Goal: Task Accomplishment & Management: Manage account settings

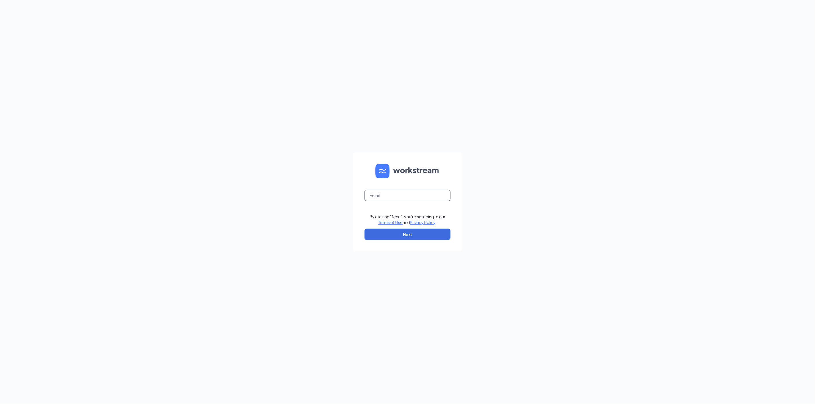
type input "lsanoguel@midwayinvestments.com"
click at [405, 238] on button "Next" at bounding box center [407, 234] width 86 height 11
click at [405, 233] on button "Sign In" at bounding box center [407, 232] width 86 height 11
click at [379, 211] on div "Sundale Senior Living LP" at bounding box center [407, 212] width 86 height 13
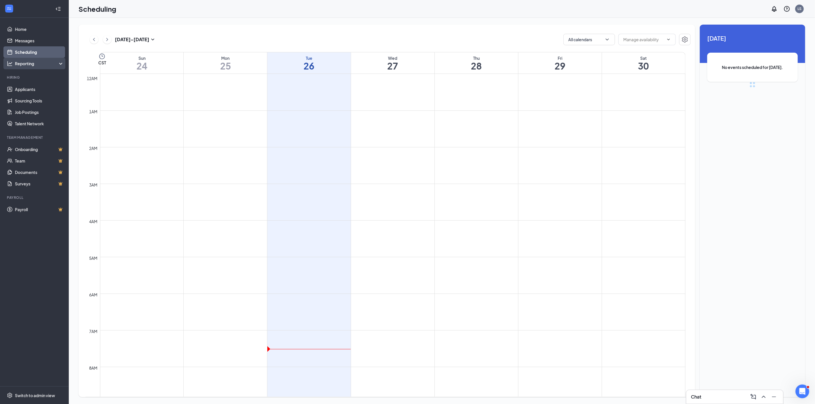
scroll to position [282, 0]
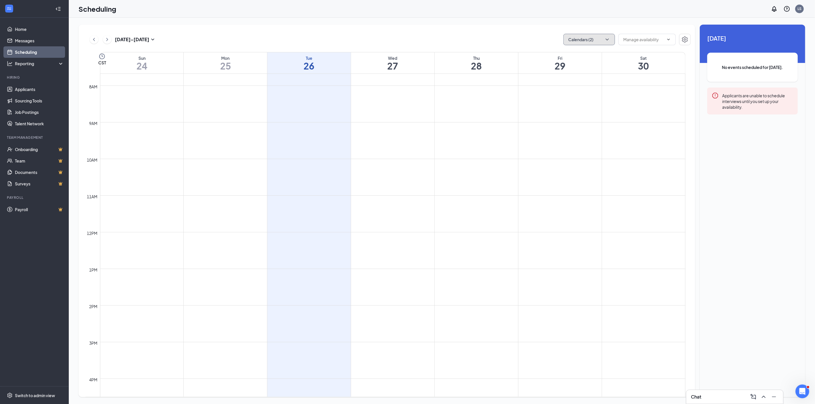
click at [609, 42] on icon "ChevronDown" at bounding box center [607, 40] width 6 height 6
click at [570, 77] on input "My Google Calendar" at bounding box center [591, 78] width 47 height 6
checkbox input "false"
click at [568, 89] on input "[PERSON_NAME]" at bounding box center [588, 90] width 41 height 6
checkbox input "true"
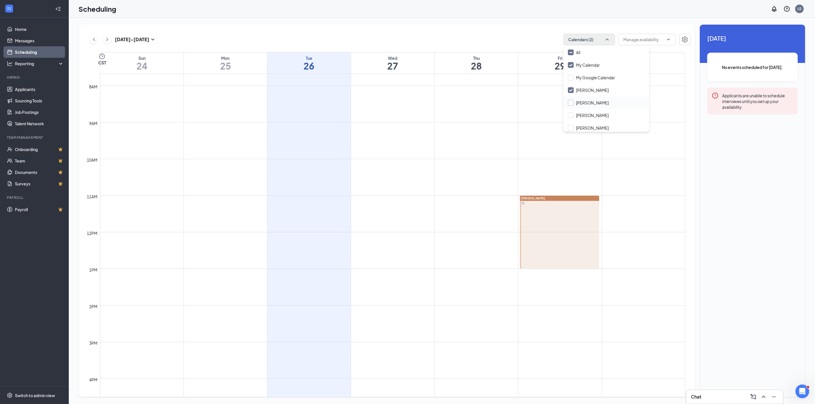
click at [570, 101] on input "[PERSON_NAME]" at bounding box center [588, 103] width 41 height 6
checkbox input "true"
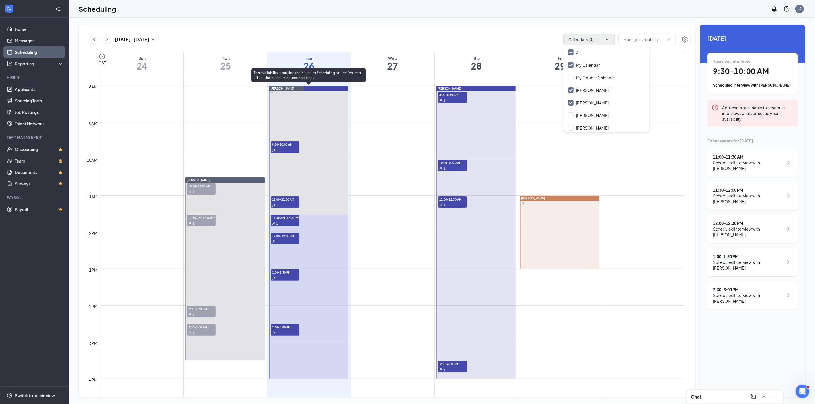
click at [295, 125] on div at bounding box center [308, 232] width 79 height 293
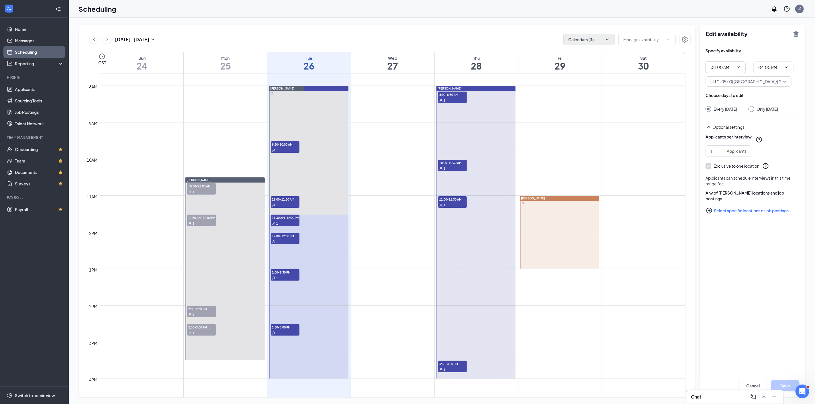
click at [720, 66] on input "08:00 AM" at bounding box center [721, 67] width 23 height 6
click at [718, 134] on div "09:30 AM" at bounding box center [718, 136] width 17 height 6
type input "09:30 AM"
click at [786, 66] on icon "ChevronDown" at bounding box center [786, 67] width 5 height 5
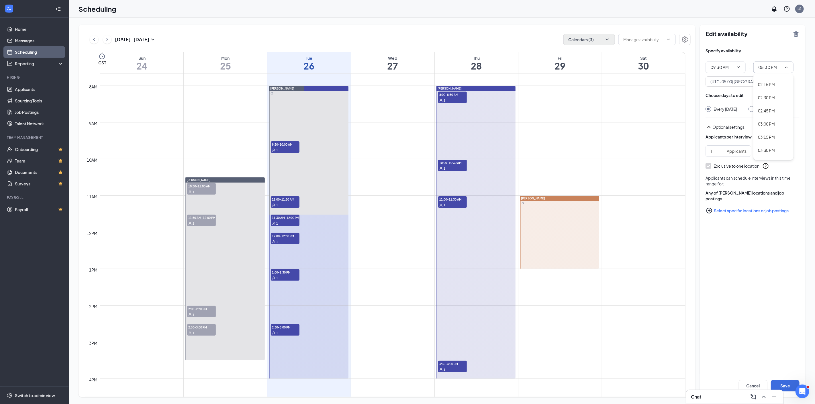
scroll to position [764, 0]
click at [766, 93] on div "03:00 PM" at bounding box center [766, 94] width 17 height 6
type input "03:00 PM"
click at [752, 108] on input "Only [DATE]" at bounding box center [750, 108] width 4 height 4
radio input "true"
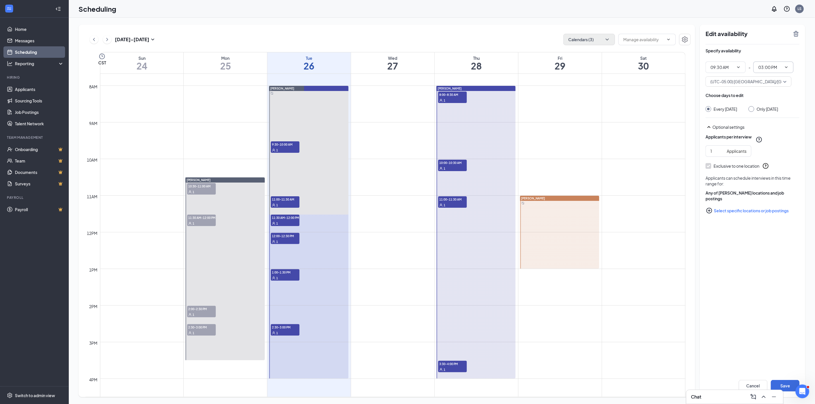
radio input "false"
click at [787, 382] on button "Save" at bounding box center [785, 385] width 29 height 11
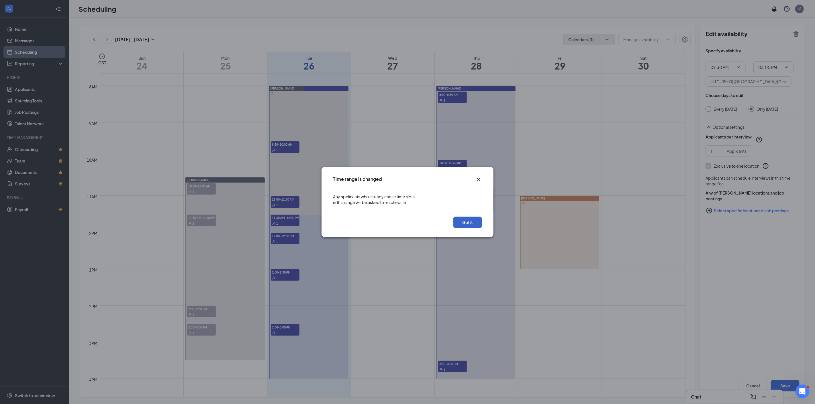
click at [471, 221] on button "Got it" at bounding box center [467, 222] width 29 height 11
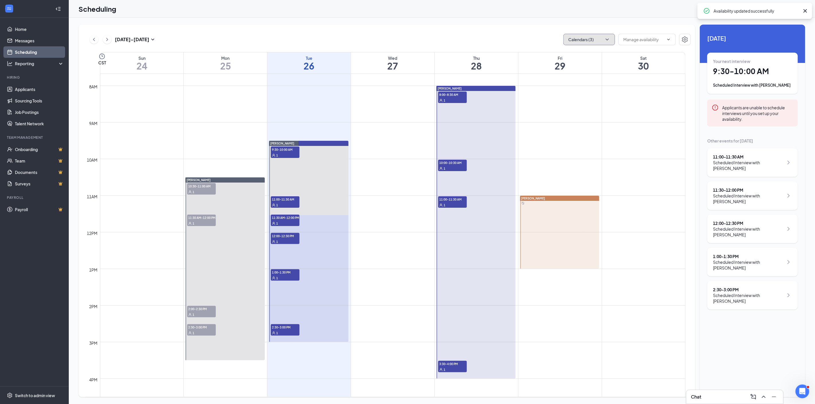
click at [606, 39] on icon "ChevronDown" at bounding box center [607, 40] width 6 height 6
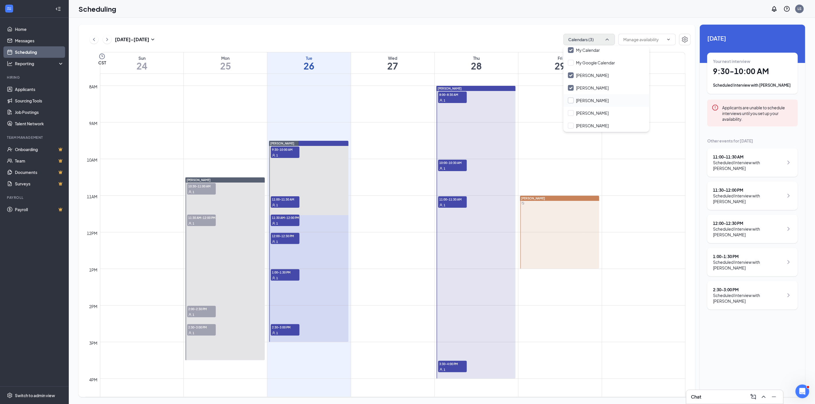
click at [570, 102] on input "[PERSON_NAME]" at bounding box center [588, 101] width 41 height 6
checkbox input "true"
click at [571, 112] on input "[PERSON_NAME]" at bounding box center [588, 113] width 41 height 6
checkbox input "true"
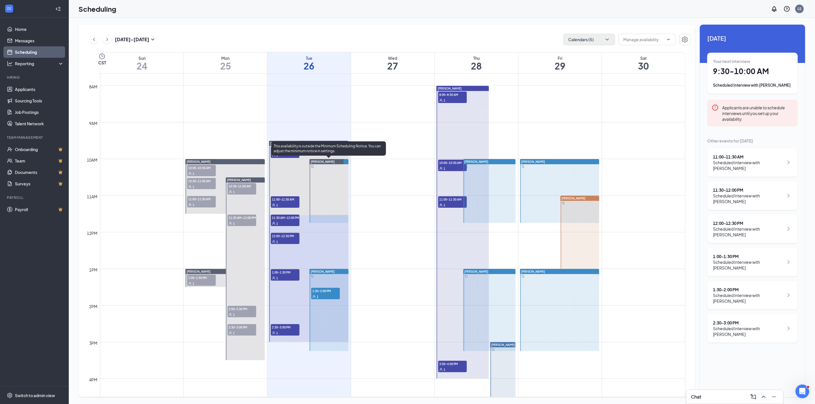
click at [332, 178] on div at bounding box center [328, 191] width 39 height 64
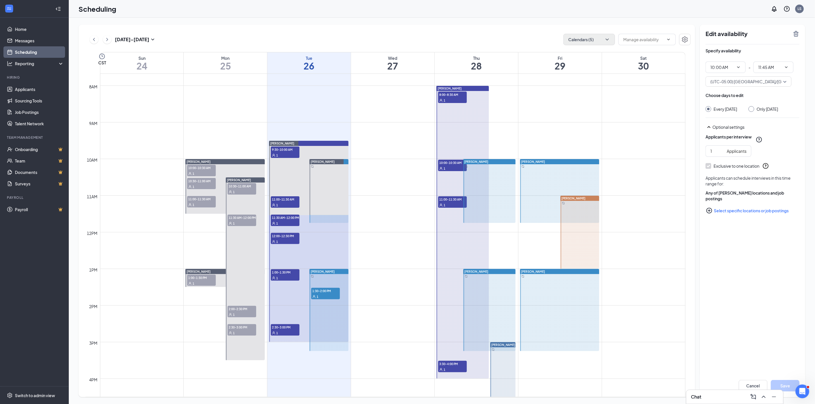
click at [751, 109] on input "Only [DATE]" at bounding box center [750, 108] width 4 height 4
radio input "true"
radio input "false"
click at [796, 31] on icon "TrashOutline" at bounding box center [795, 34] width 5 height 6
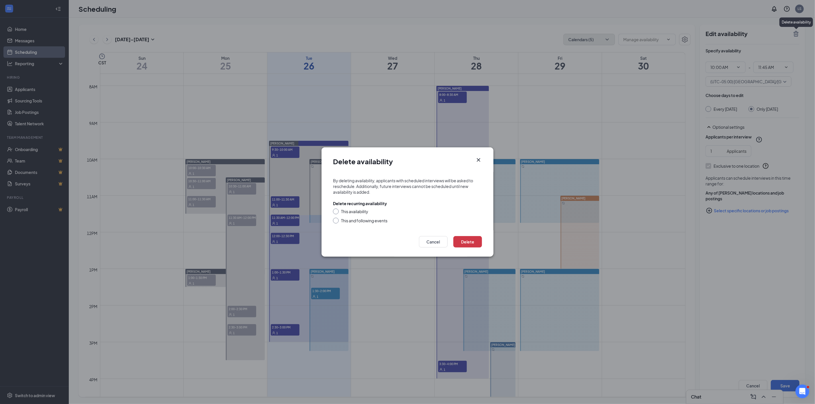
click at [358, 210] on div "This availability" at bounding box center [354, 212] width 27 height 6
click at [337, 210] on input "This availability" at bounding box center [335, 211] width 4 height 4
radio input "true"
click at [459, 239] on button "Delete" at bounding box center [467, 241] width 29 height 11
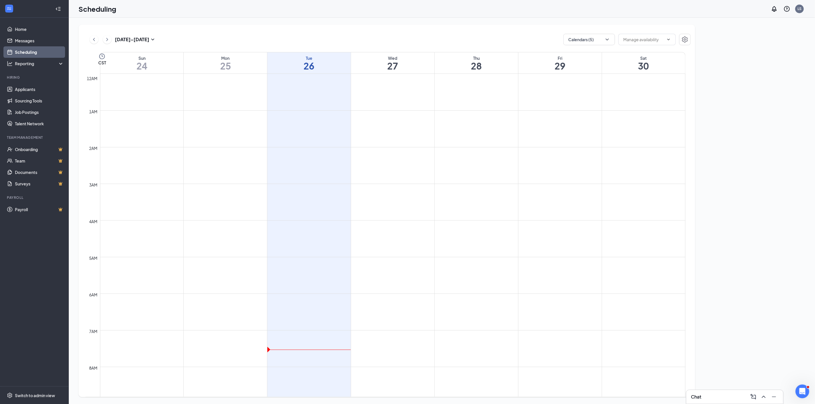
scroll to position [282, 0]
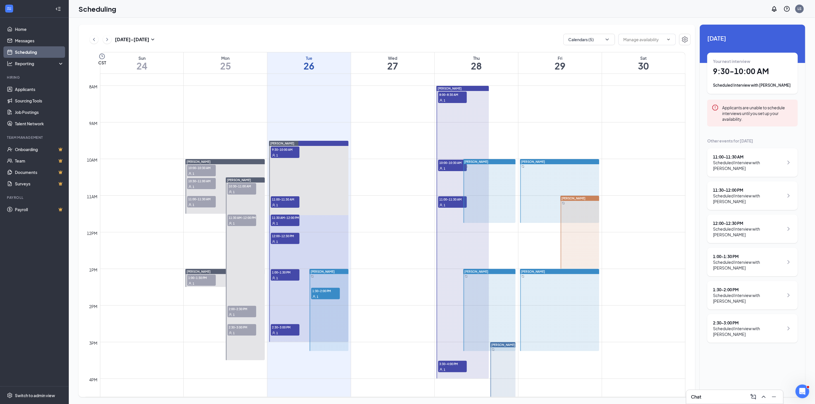
click at [337, 327] on div at bounding box center [328, 310] width 39 height 82
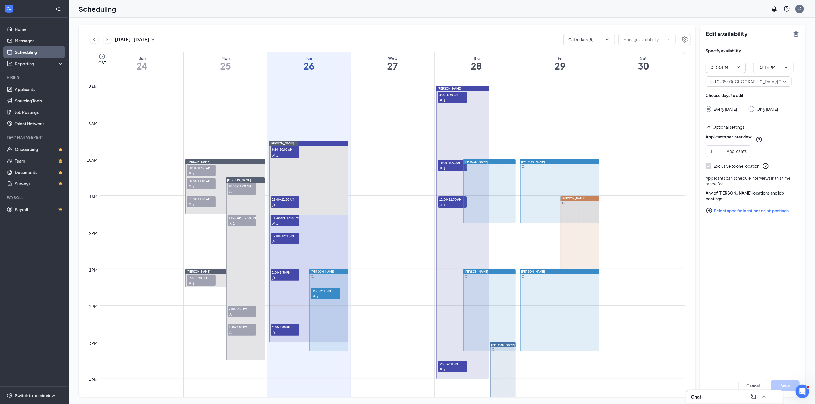
click at [731, 69] on input "01:00 PM" at bounding box center [721, 67] width 23 height 6
click at [717, 122] on div "01:30 PM" at bounding box center [718, 124] width 17 height 6
type input "01:30 PM"
click at [783, 68] on span at bounding box center [786, 67] width 6 height 5
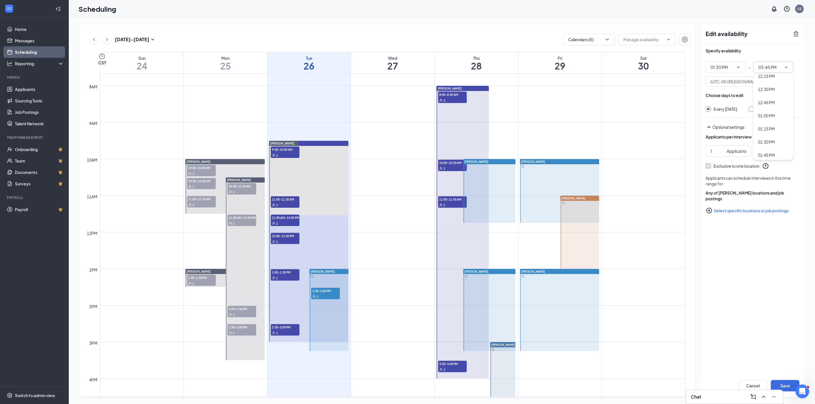
scroll to position [700, 0]
click at [767, 102] on div "02:00 PM" at bounding box center [766, 105] width 17 height 6
type input "02:00 PM"
click at [752, 108] on input "Only [DATE]" at bounding box center [750, 108] width 4 height 4
radio input "true"
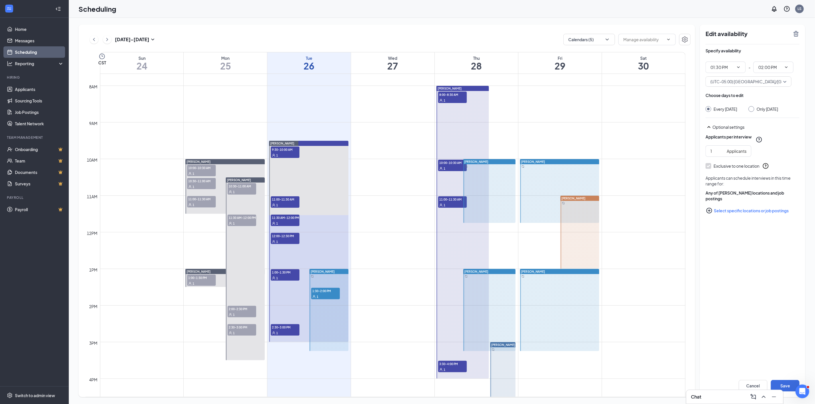
radio input "false"
click at [788, 390] on button "Save" at bounding box center [785, 385] width 29 height 11
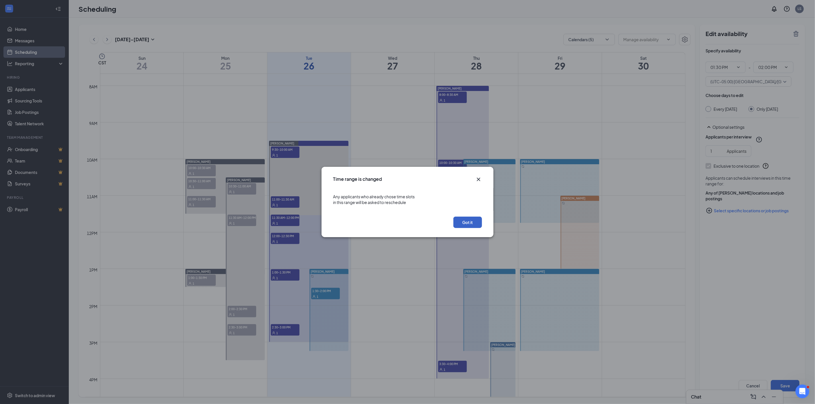
click at [463, 221] on button "Got it" at bounding box center [467, 222] width 29 height 11
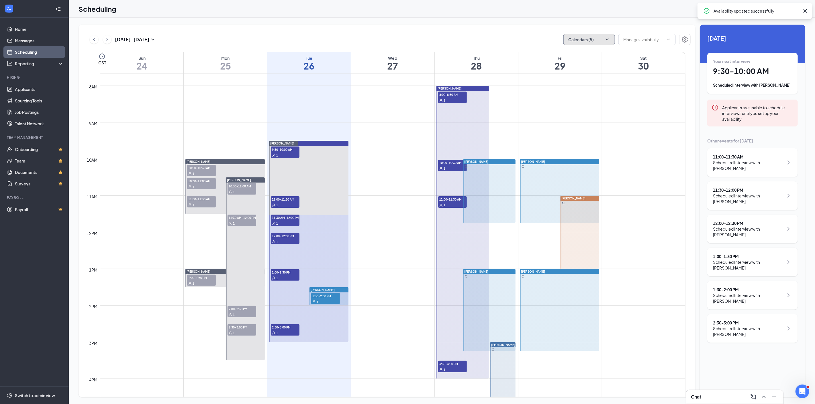
click at [609, 39] on icon "ChevronDown" at bounding box center [607, 40] width 6 height 6
click at [569, 124] on input "[PERSON_NAME]" at bounding box center [588, 126] width 41 height 6
checkbox input "true"
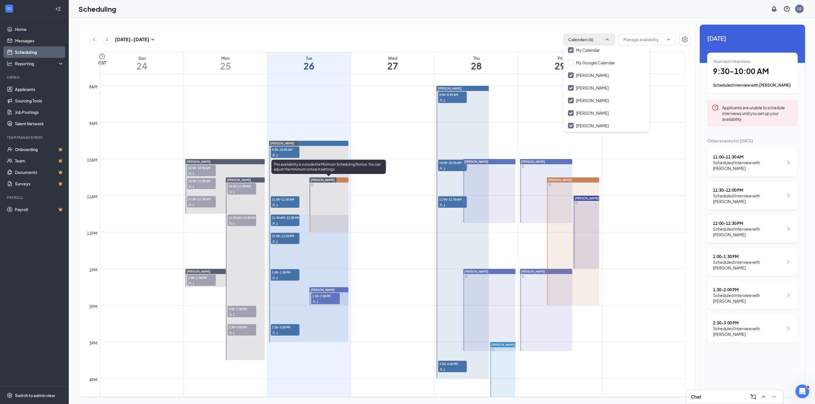
click at [325, 190] on div at bounding box center [328, 205] width 39 height 55
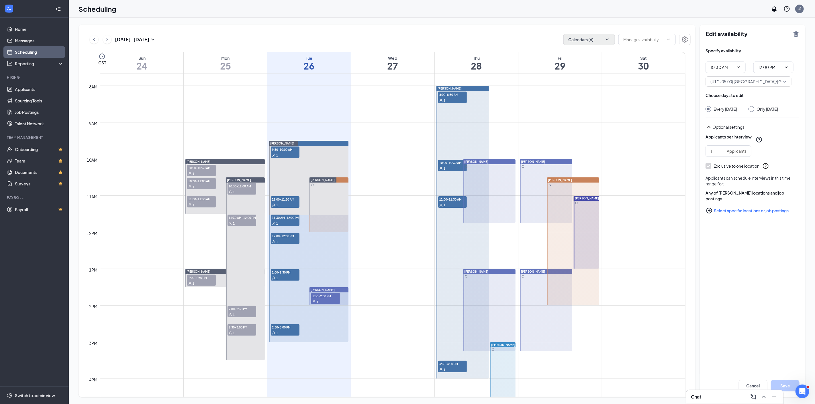
click at [752, 109] on input "Only [DATE]" at bounding box center [750, 108] width 4 height 4
radio input "true"
radio input "false"
click at [794, 32] on icon "TrashOutline" at bounding box center [795, 33] width 7 height 7
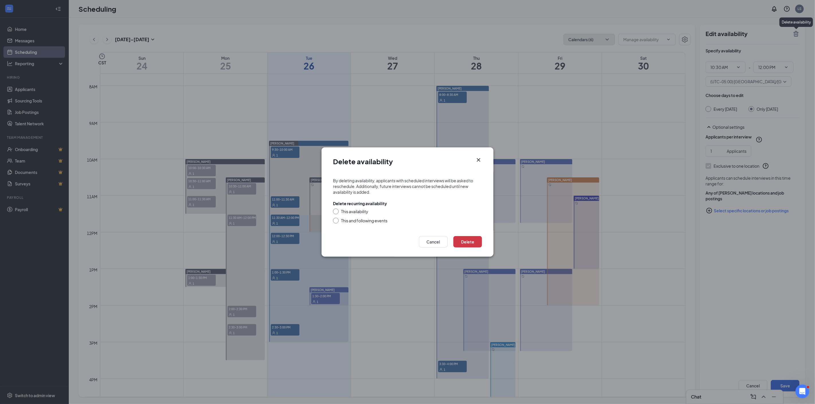
click at [355, 211] on div "This availability" at bounding box center [354, 212] width 27 height 6
click at [337, 211] on input "This availability" at bounding box center [335, 211] width 4 height 4
radio input "true"
click at [476, 244] on button "Delete" at bounding box center [467, 241] width 29 height 11
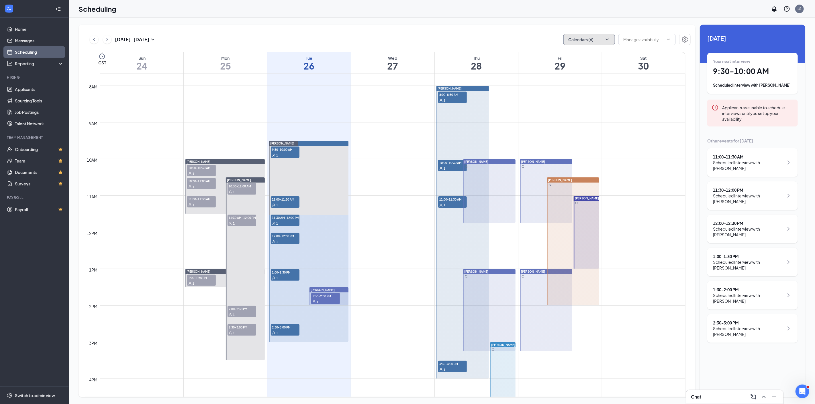
click at [605, 41] on icon "ChevronDown" at bounding box center [607, 40] width 6 height 6
click at [277, 150] on span "9:30-10:00 AM" at bounding box center [285, 150] width 29 height 6
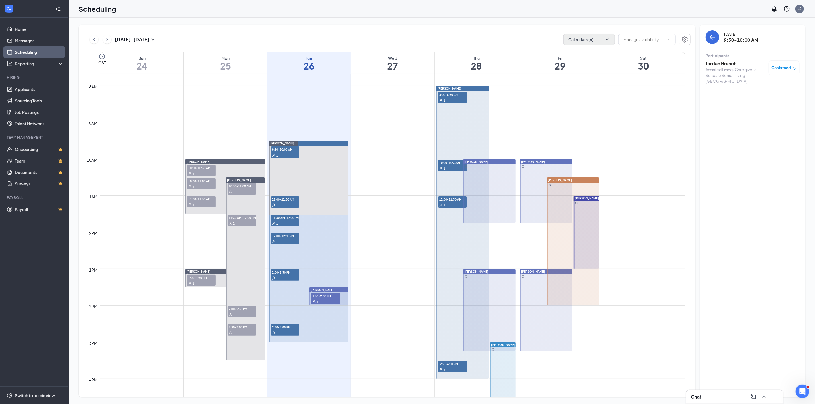
click at [718, 62] on h3 "Jordan Branch" at bounding box center [735, 63] width 60 height 6
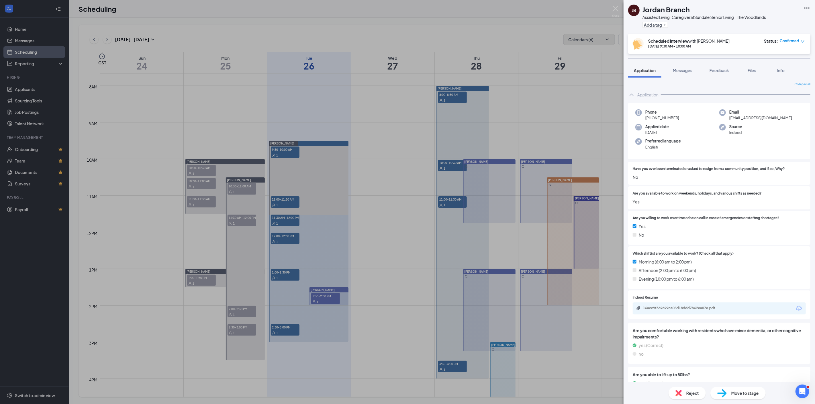
click at [795, 308] on icon "Download" at bounding box center [798, 308] width 7 height 7
click at [276, 201] on div "[PERSON_NAME] Branch Assisted Living-Caregiver at Sundale Senior Living - The W…" at bounding box center [407, 202] width 815 height 404
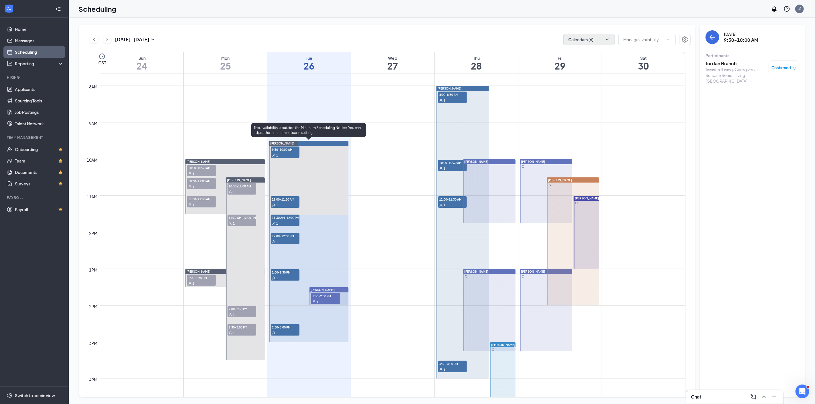
click at [279, 199] on span "11:00-11:30 AM" at bounding box center [285, 200] width 29 height 6
click at [717, 64] on h3 "ZayEula [PERSON_NAME]" at bounding box center [735, 63] width 60 height 6
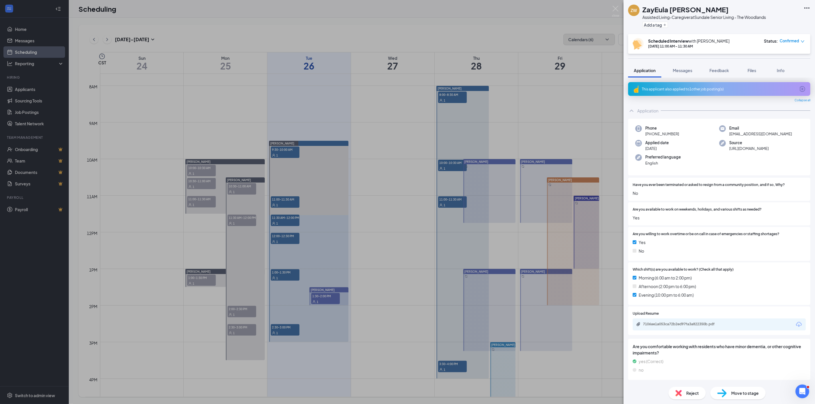
click at [795, 323] on icon "Download" at bounding box center [798, 324] width 7 height 7
click at [285, 218] on div "ZW ZayEula [PERSON_NAME] Assisted Living-Caregiver at Sundale Senior Living - T…" at bounding box center [407, 202] width 815 height 404
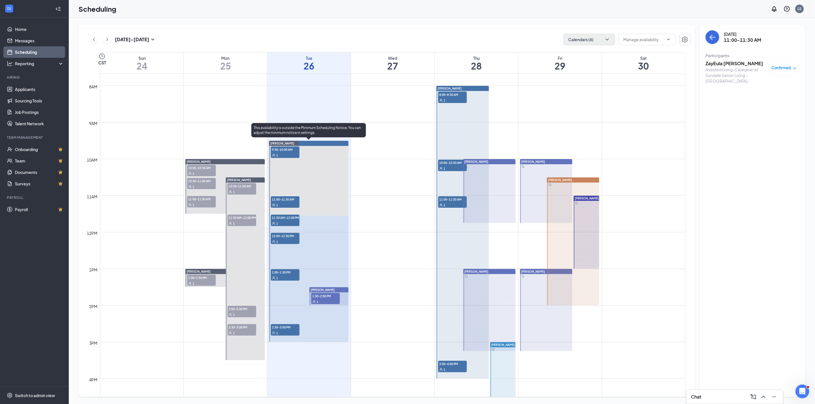
click at [276, 221] on div "1" at bounding box center [285, 224] width 29 height 6
click at [722, 62] on h3 "[PERSON_NAME]" at bounding box center [735, 63] width 60 height 6
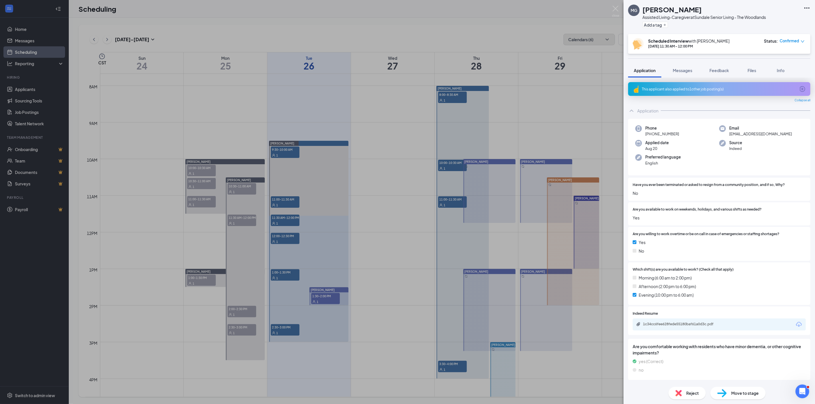
click at [796, 323] on icon "Download" at bounding box center [799, 324] width 6 height 5
click at [288, 236] on div "MG [PERSON_NAME] Assisted Living-Caregiver at Sundale Senior Living - The Woodl…" at bounding box center [407, 202] width 815 height 404
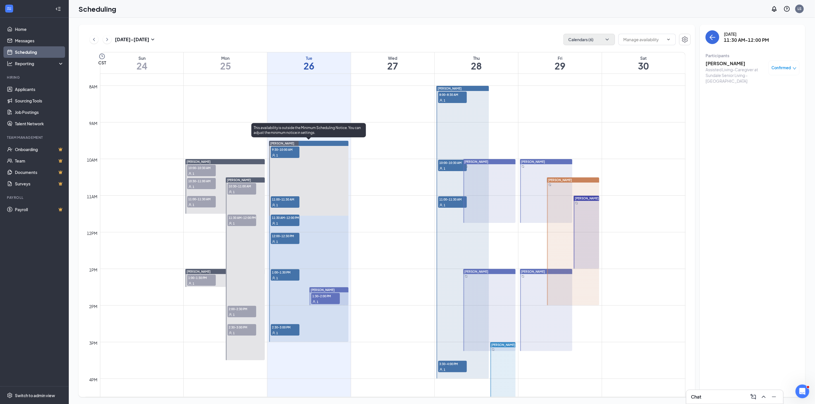
click at [273, 235] on span "12:00-12:30 PM" at bounding box center [285, 236] width 29 height 6
click at [722, 66] on h3 "[PERSON_NAME]" at bounding box center [735, 63] width 60 height 6
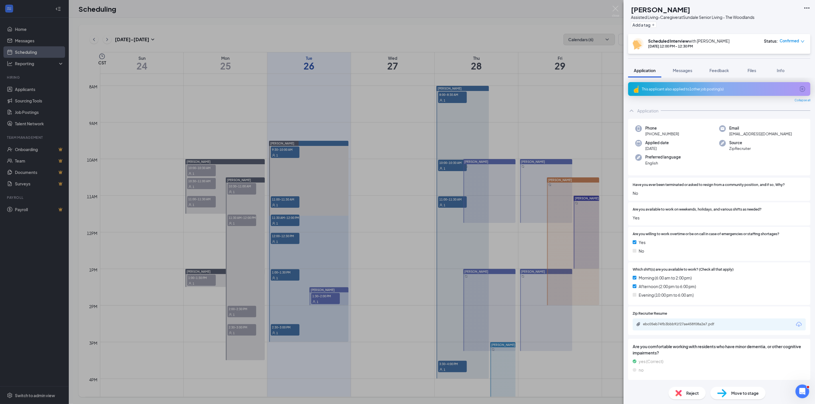
click at [795, 322] on icon "Download" at bounding box center [798, 324] width 7 height 7
click at [286, 276] on div "CL [PERSON_NAME] Assisted Living-Caregiver at Sundale Senior Living - The Woodl…" at bounding box center [407, 202] width 815 height 404
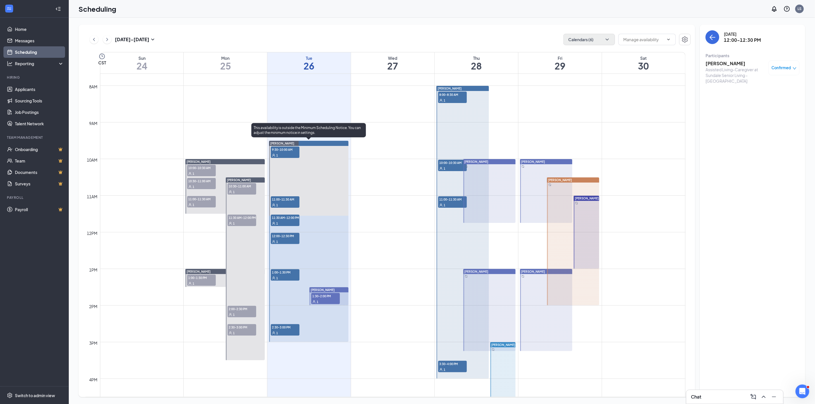
click at [279, 274] on span "1:00-1:30 PM" at bounding box center [285, 273] width 29 height 6
click at [727, 63] on h3 "[PERSON_NAME]" at bounding box center [735, 63] width 60 height 6
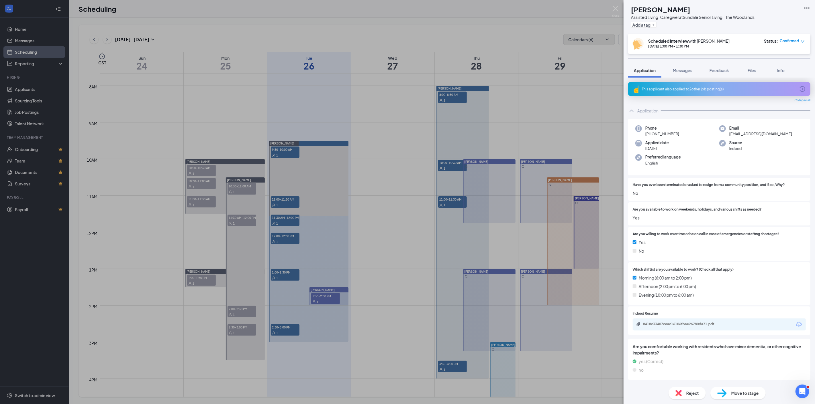
click at [795, 325] on icon "Download" at bounding box center [798, 324] width 7 height 7
click at [280, 328] on div "DG [PERSON_NAME] Assisted Living-Caregiver at Sundale Senior Living - The Woodl…" at bounding box center [407, 202] width 815 height 404
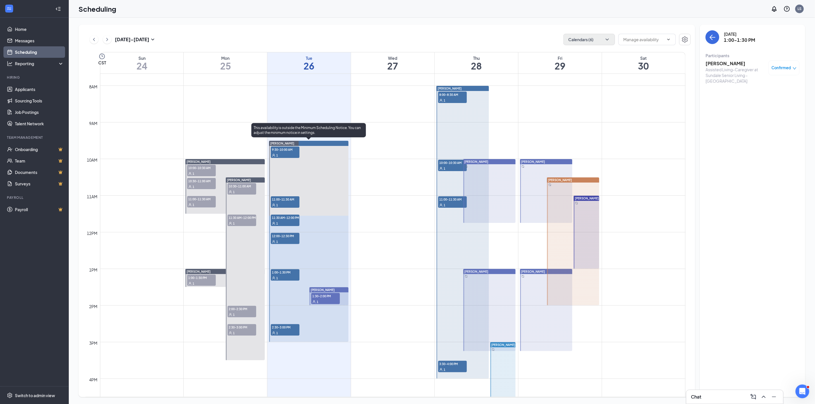
click at [278, 332] on span "1" at bounding box center [277, 333] width 2 height 4
click at [730, 62] on h3 "[PERSON_NAME]" at bounding box center [735, 63] width 60 height 6
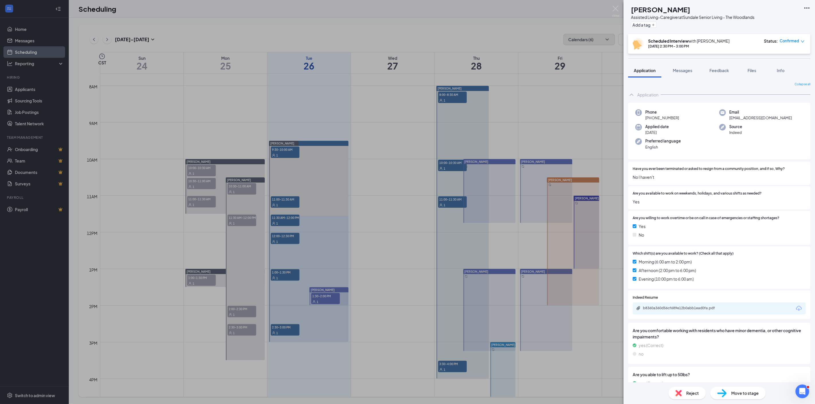
click at [795, 307] on icon "Download" at bounding box center [798, 308] width 7 height 7
click at [323, 298] on div "KP [PERSON_NAME] Assisted Living-Caregiver at Sundale Senior Living - The Woodl…" at bounding box center [407, 202] width 815 height 404
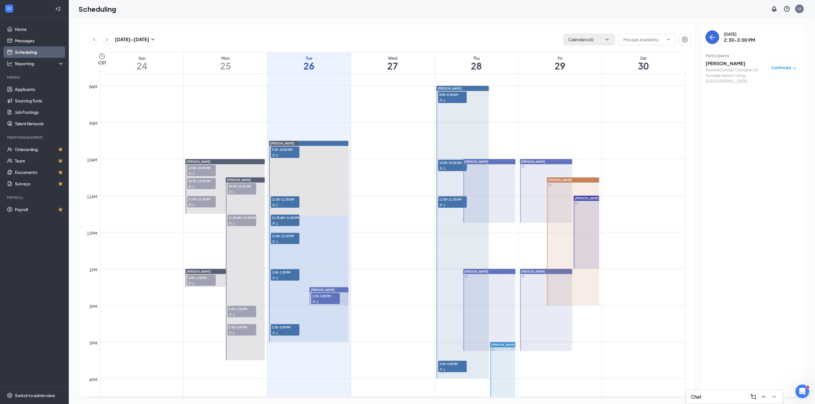
click at [316, 295] on span "1:30-2:00 PM" at bounding box center [325, 296] width 29 height 6
click at [717, 66] on h3 "[PERSON_NAME]" at bounding box center [735, 63] width 60 height 6
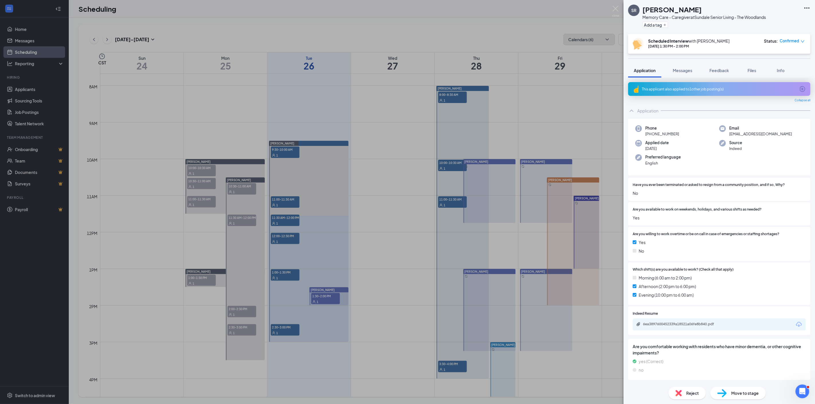
click at [796, 325] on icon "Download" at bounding box center [799, 324] width 6 height 5
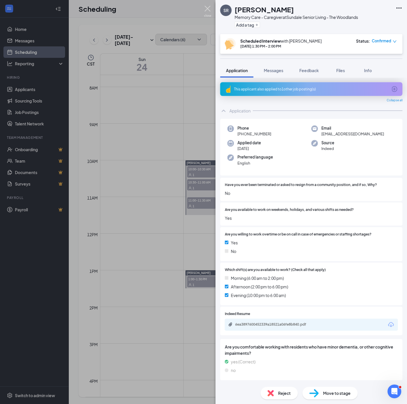
click at [205, 7] on img at bounding box center [207, 11] width 7 height 11
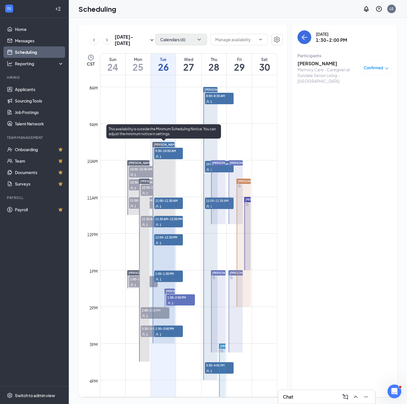
click at [170, 150] on span "9:30-10:00 AM" at bounding box center [168, 151] width 29 height 6
click at [166, 202] on span "11:00-11:30 AM" at bounding box center [168, 201] width 29 height 6
click at [164, 221] on span "11:30 AM-12:00 PM" at bounding box center [168, 219] width 29 height 6
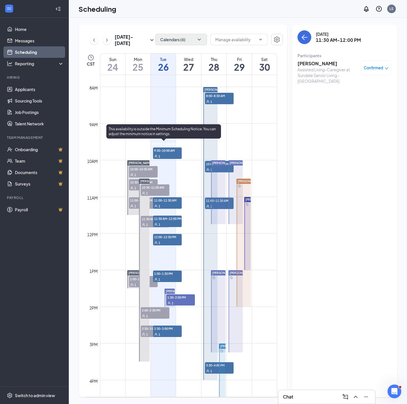
click at [166, 243] on div "1" at bounding box center [167, 243] width 29 height 6
click at [164, 274] on span "1:00-1:30 PM" at bounding box center [167, 274] width 29 height 6
click at [166, 331] on span "2:30-3:00 PM" at bounding box center [167, 329] width 29 height 6
click at [180, 300] on div "1" at bounding box center [180, 303] width 29 height 6
